Goal: Task Accomplishment & Management: Use online tool/utility

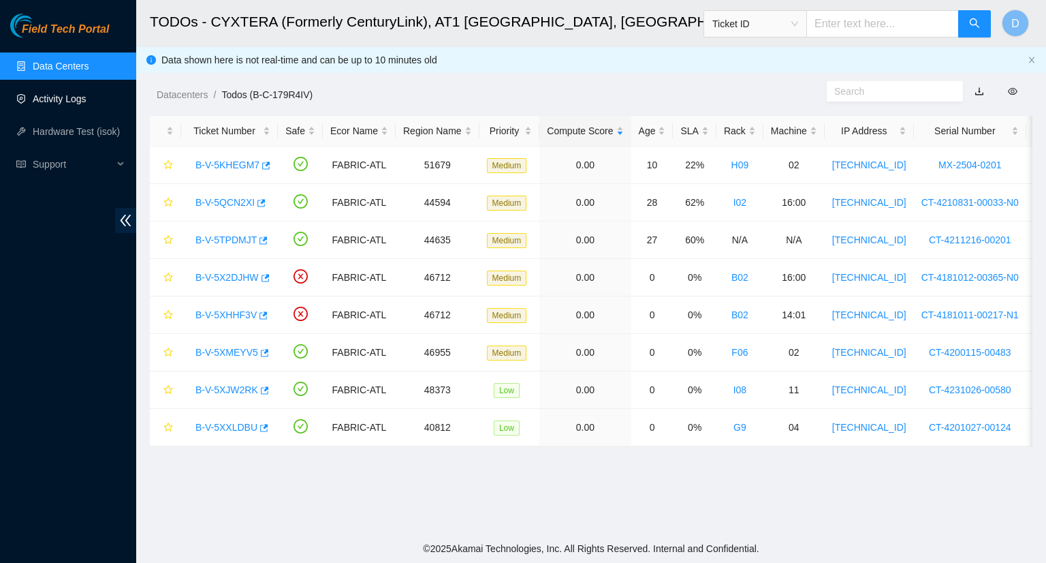
click at [75, 101] on link "Activity Logs" at bounding box center [60, 98] width 54 height 11
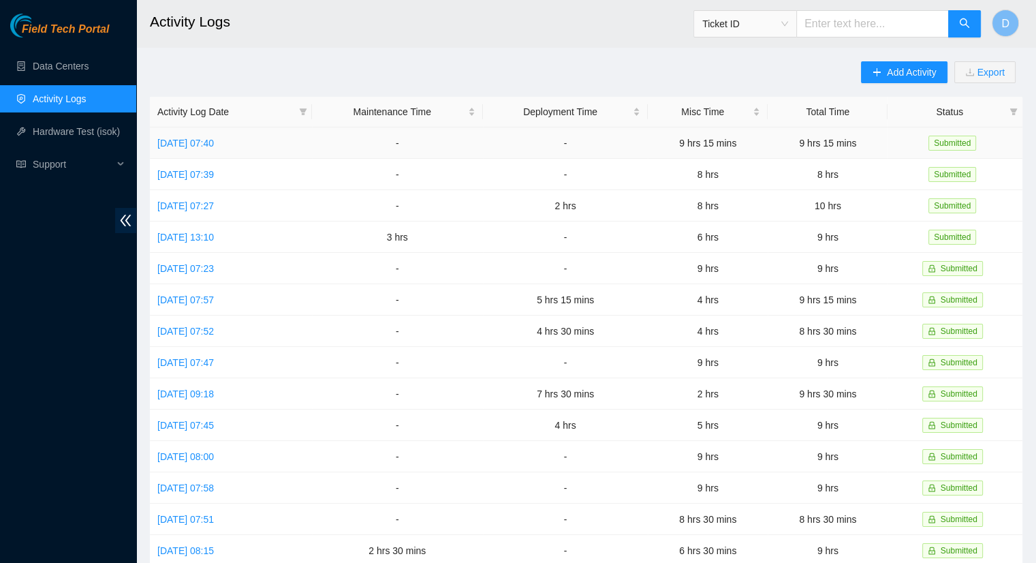
click at [768, 145] on td "9 hrs 15 mins" at bounding box center [708, 142] width 120 height 31
click at [202, 145] on link "Fri, 03 Oct 2025 07:40" at bounding box center [185, 143] width 57 height 11
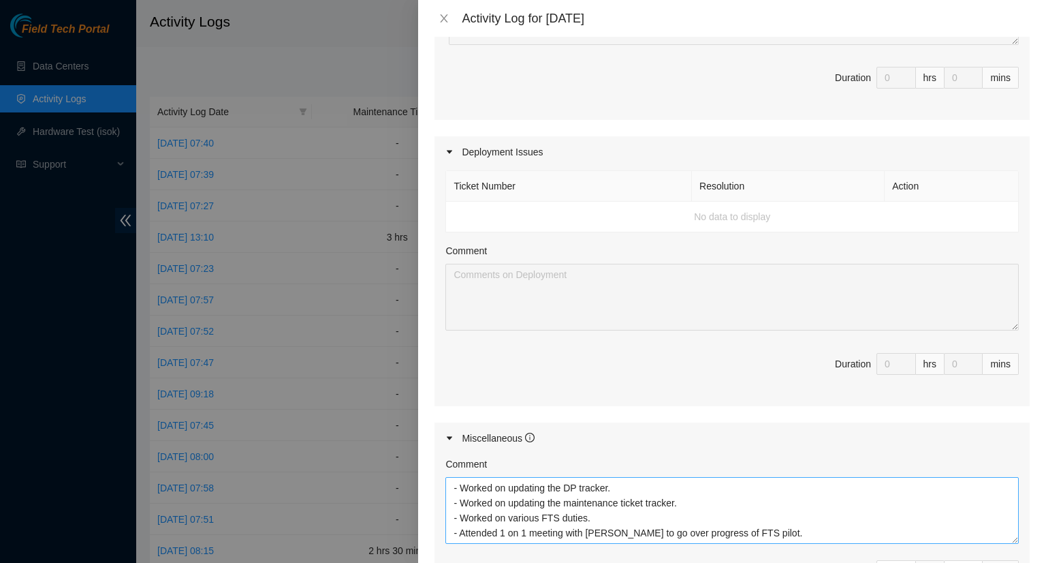
scroll to position [204, 0]
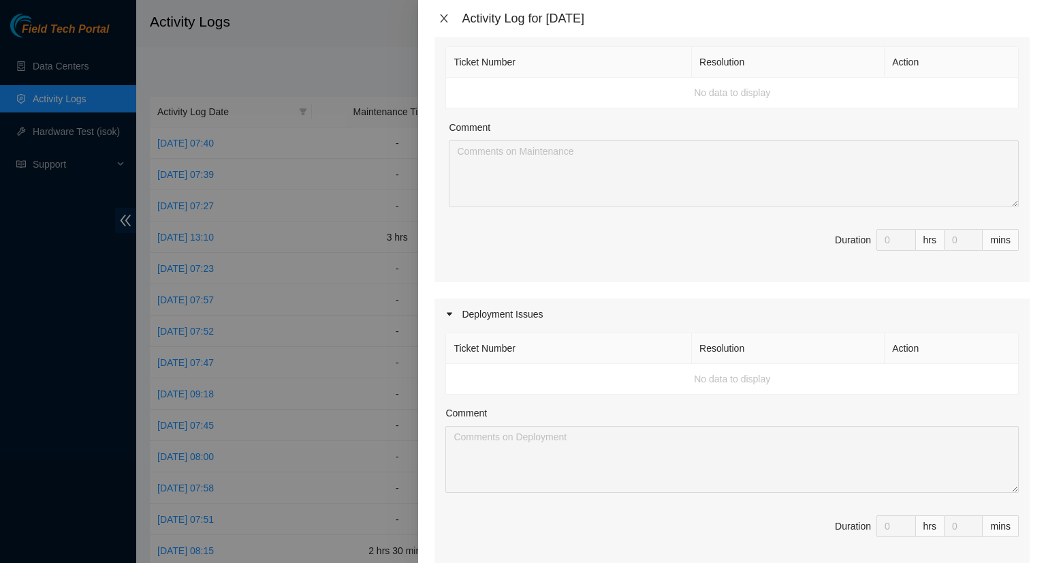
click at [439, 18] on icon "close" at bounding box center [444, 18] width 11 height 11
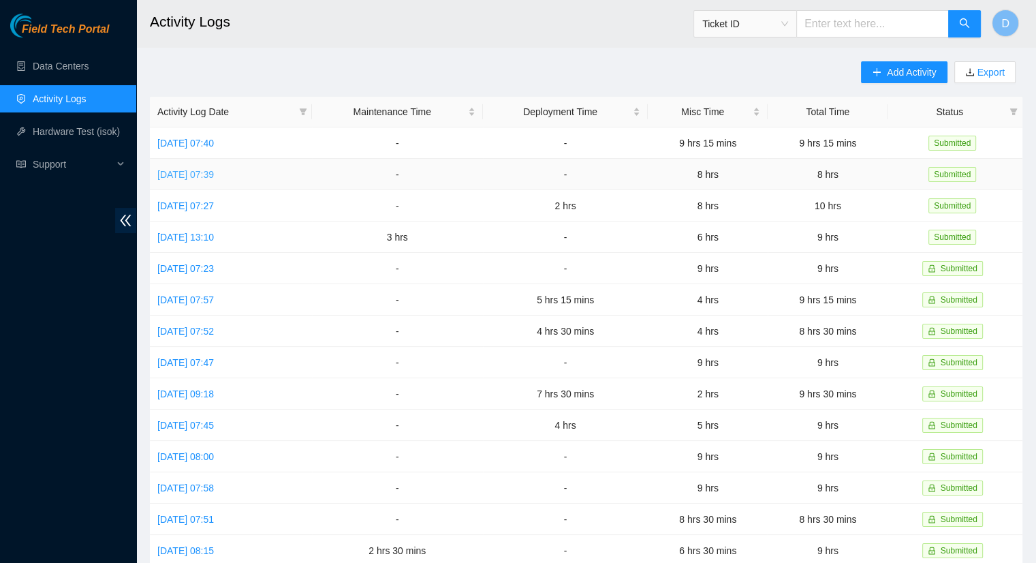
click at [210, 174] on link "Thu, 02 Oct 2025 07:39" at bounding box center [185, 174] width 57 height 11
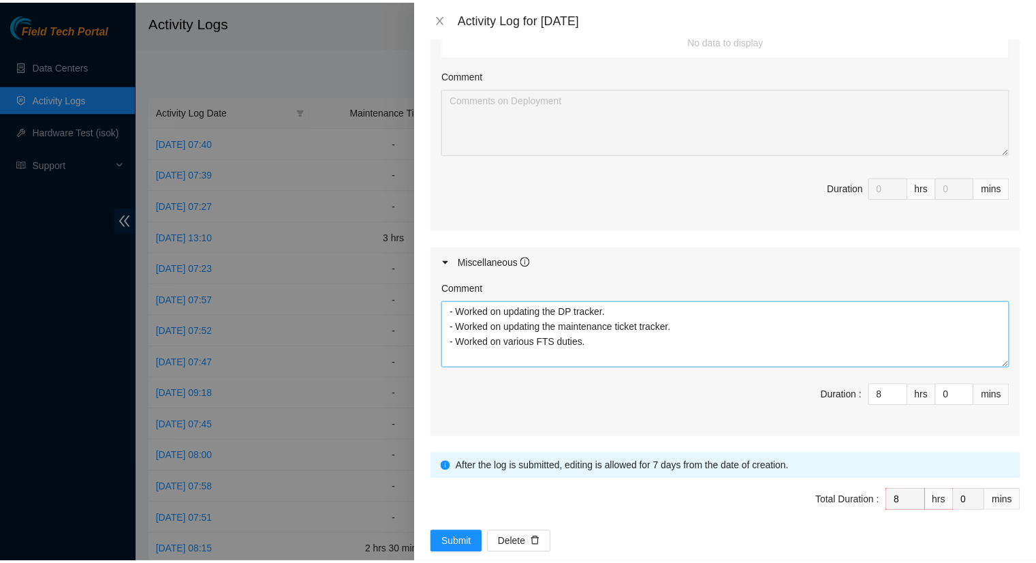
scroll to position [545, 0]
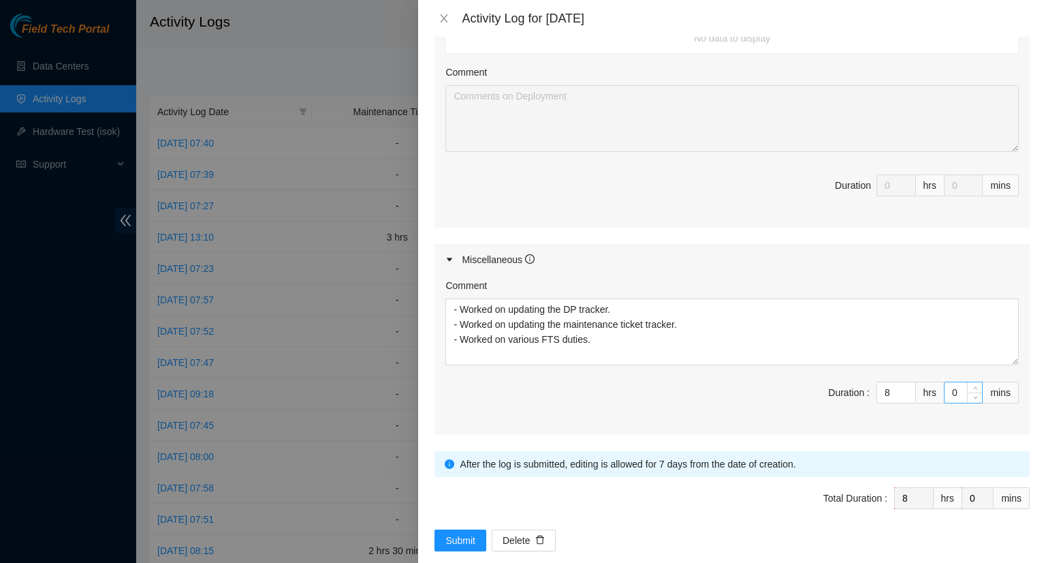
click at [948, 393] on input "0" at bounding box center [963, 392] width 37 height 20
type input "3"
type input "30"
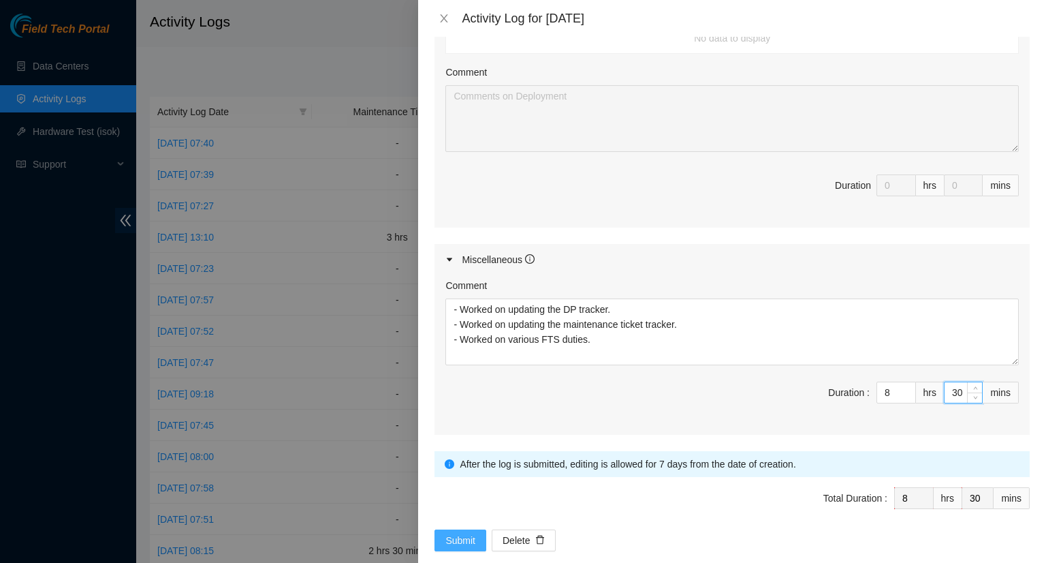
type input "30"
click at [460, 533] on span "Submit" at bounding box center [461, 540] width 30 height 15
